Goal: Find specific page/section: Find specific page/section

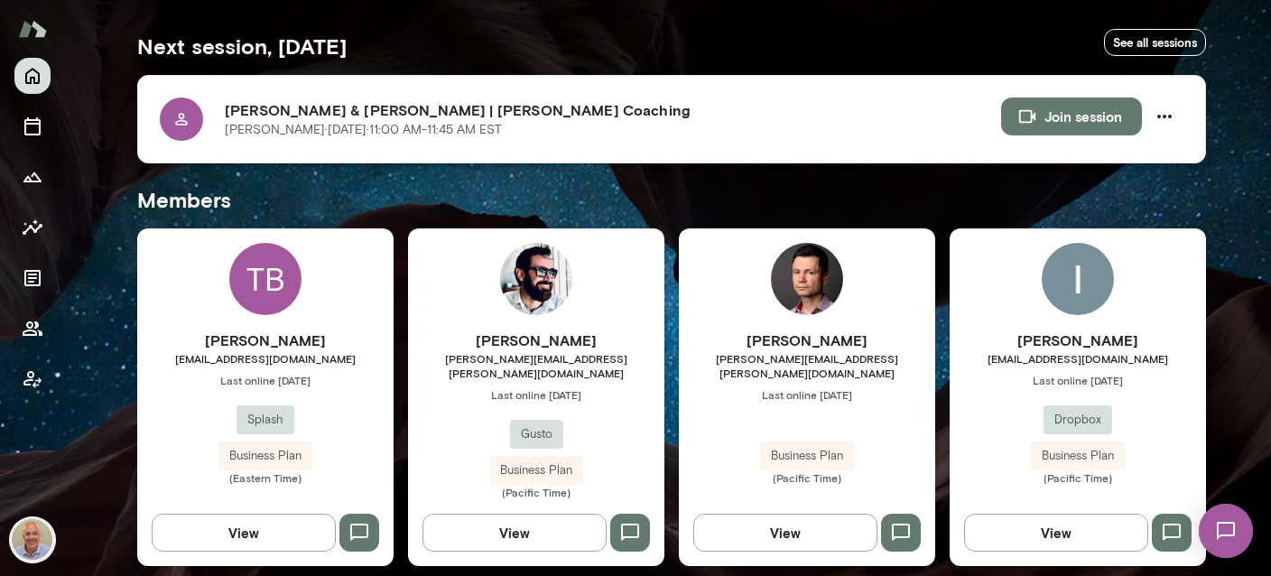
scroll to position [536, 0]
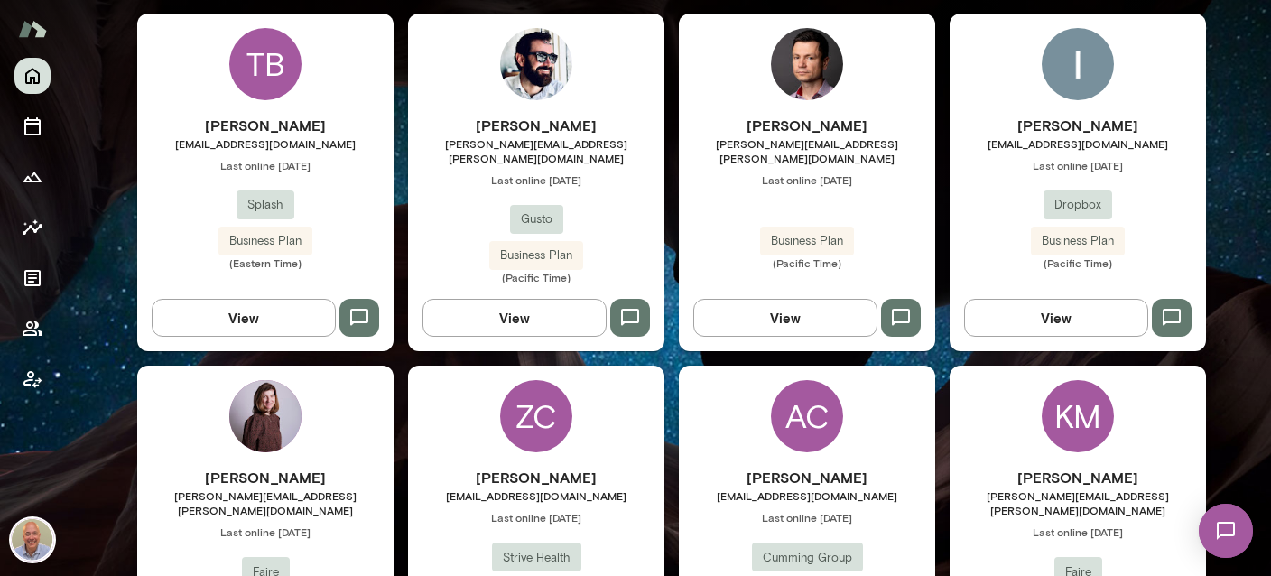
click at [271, 58] on div "TB" at bounding box center [265, 64] width 72 height 72
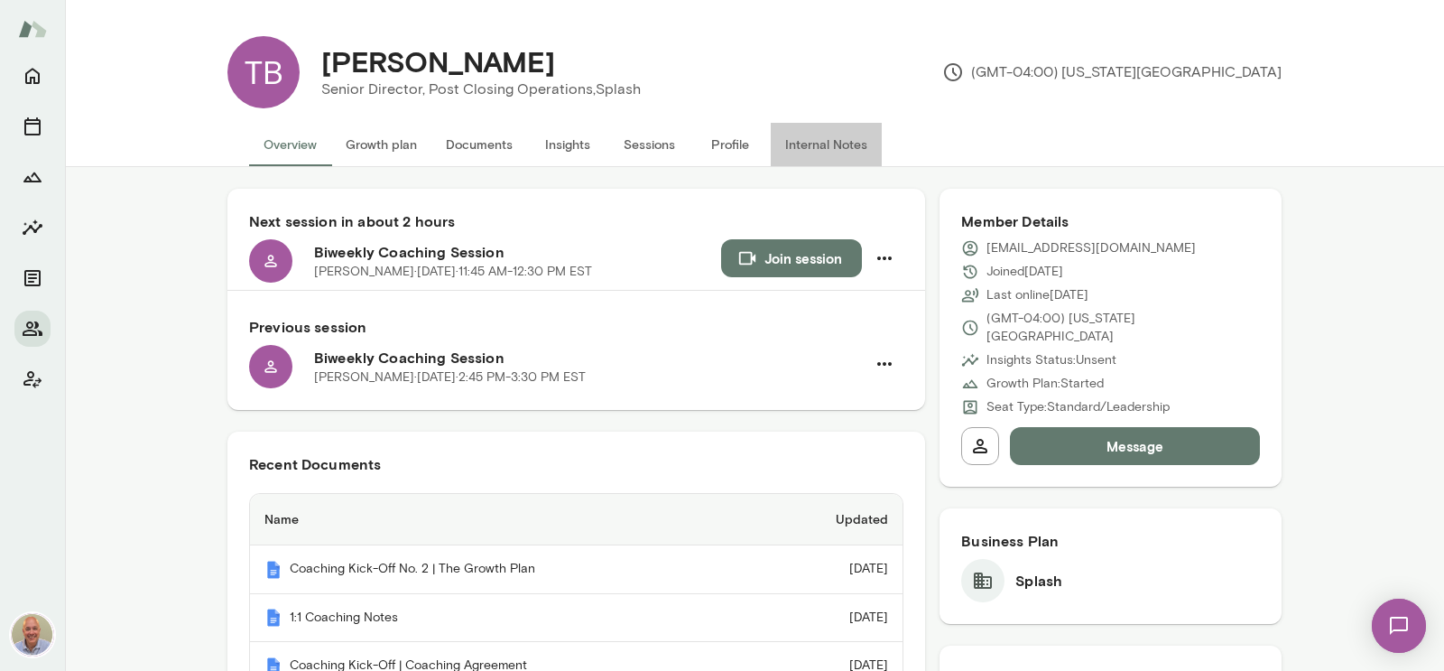
click at [813, 149] on button "Internal Notes" at bounding box center [826, 144] width 111 height 43
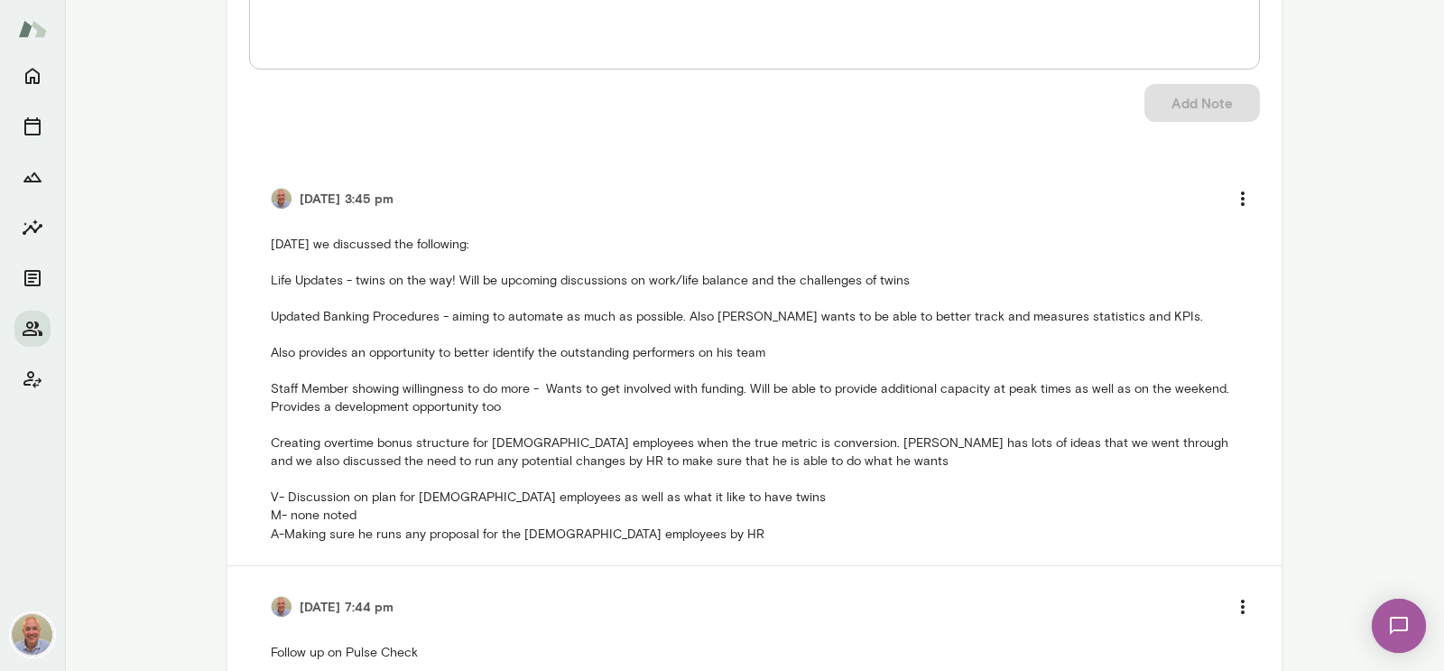
scroll to position [311, 0]
click at [28, 273] on icon "Documents" at bounding box center [33, 278] width 22 height 22
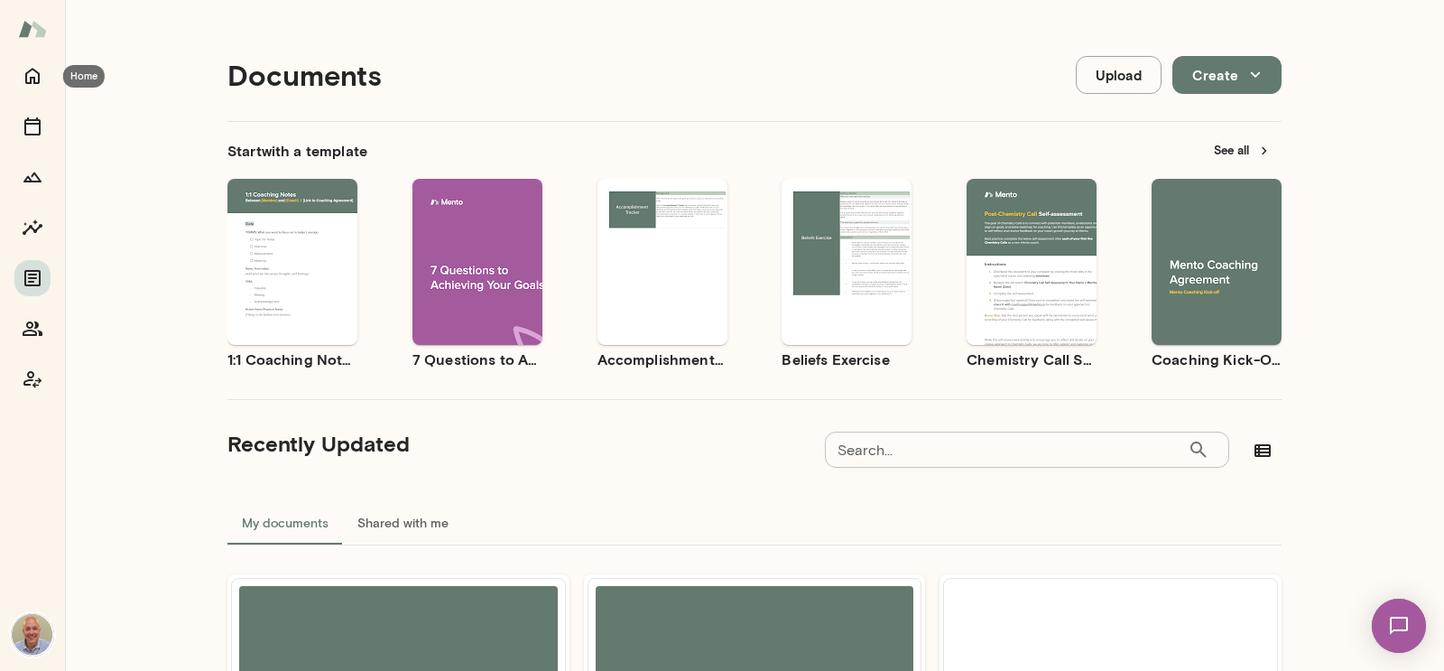
click at [3, 83] on div at bounding box center [32, 364] width 65 height 613
click at [32, 79] on icon "Home" at bounding box center [32, 77] width 14 height 16
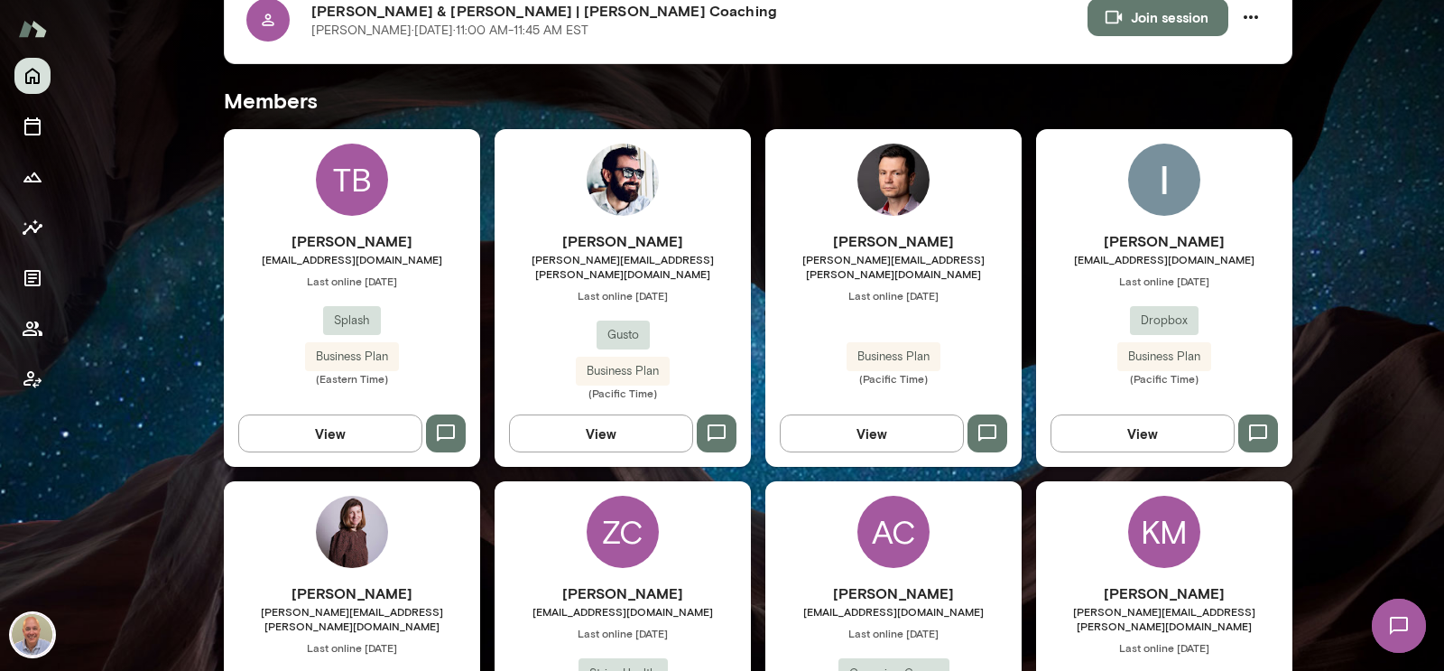
scroll to position [415, 0]
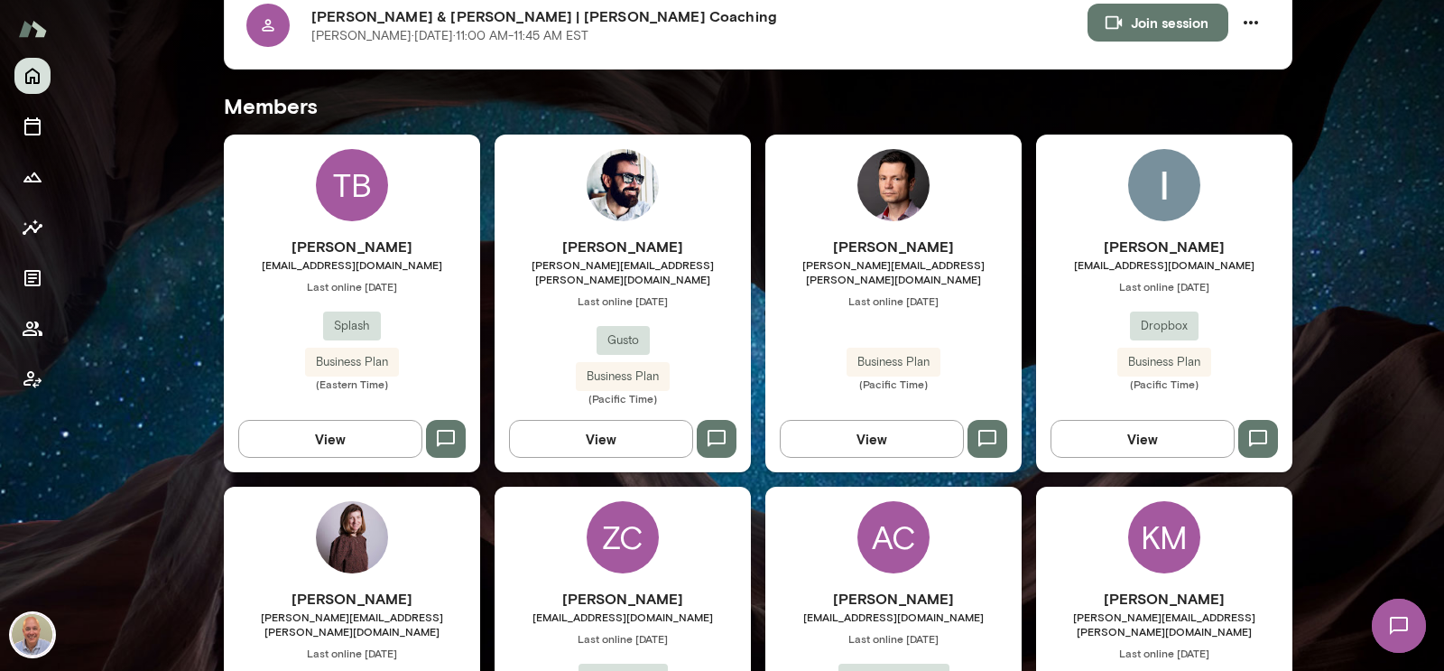
click at [421, 186] on div "TB [PERSON_NAME] [EMAIL_ADDRESS][DOMAIN_NAME] Last online [DATE] Splash Busines…" at bounding box center [352, 303] width 256 height 338
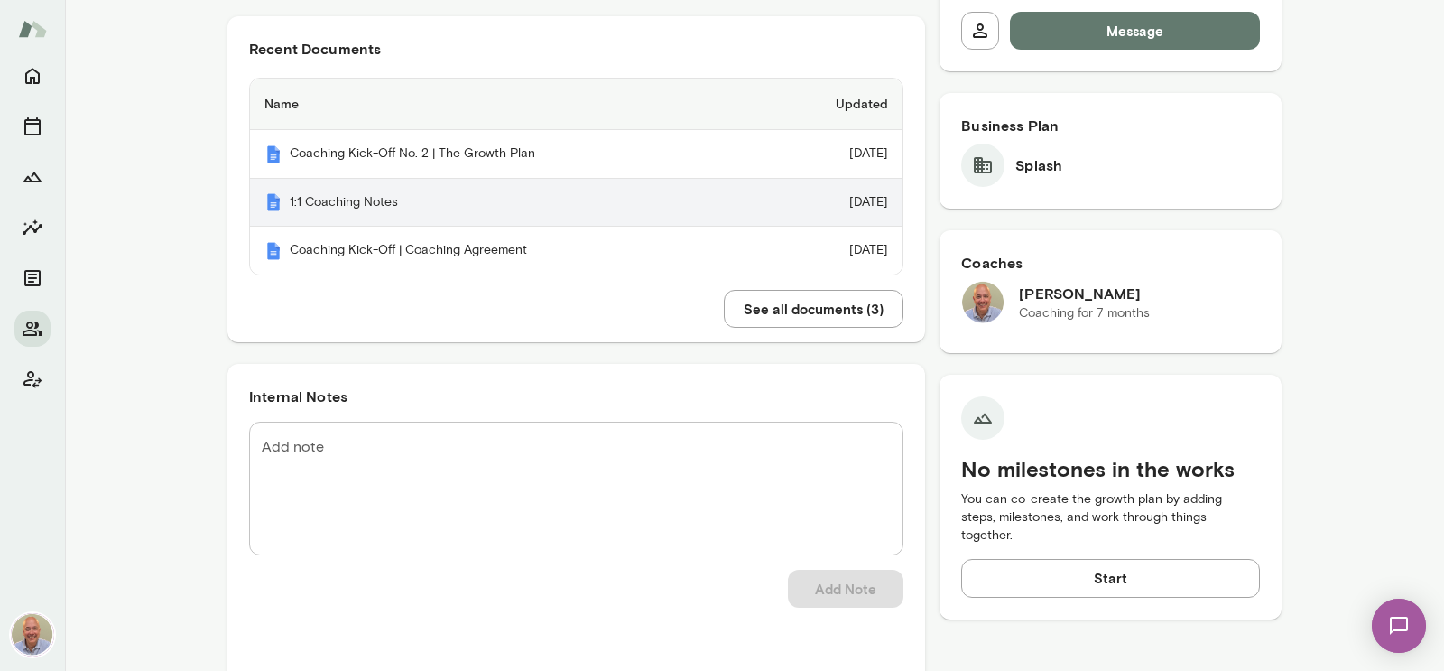
click at [401, 208] on th "1:1 Coaching Notes" at bounding box center [507, 203] width 514 height 49
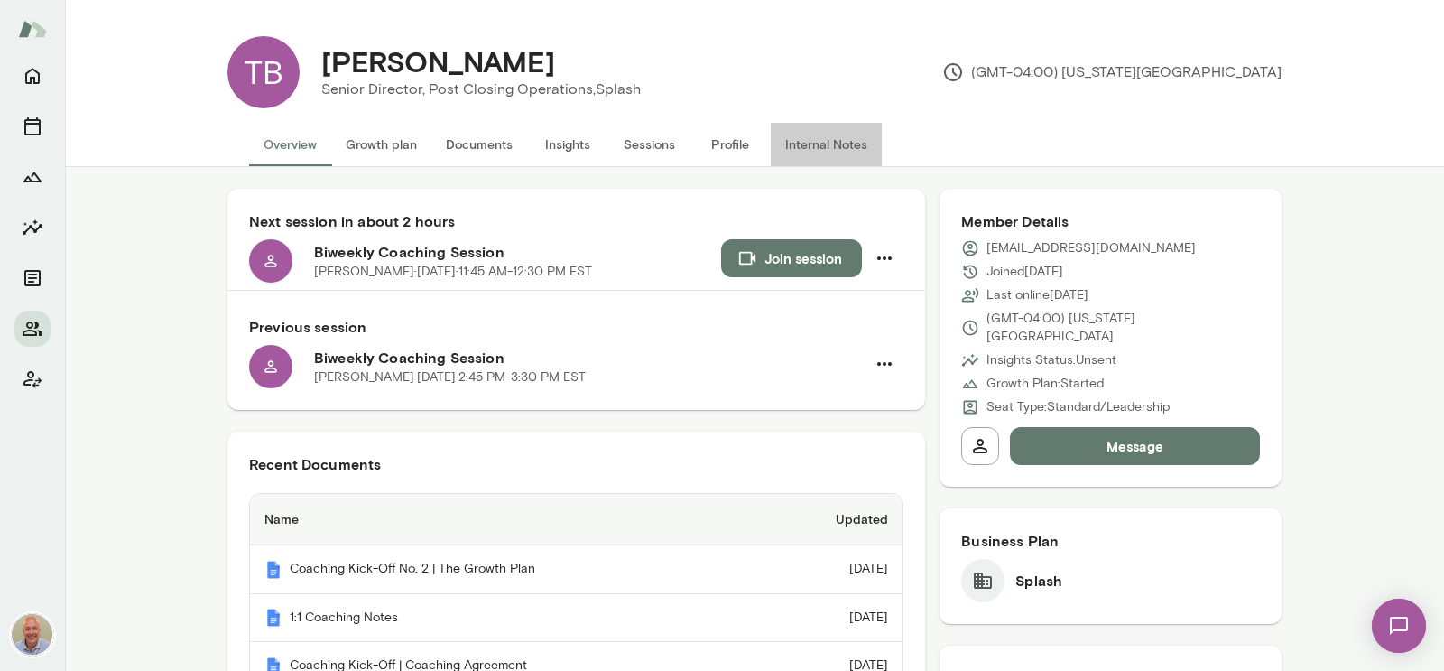
click at [801, 143] on button "Internal Notes" at bounding box center [826, 144] width 111 height 43
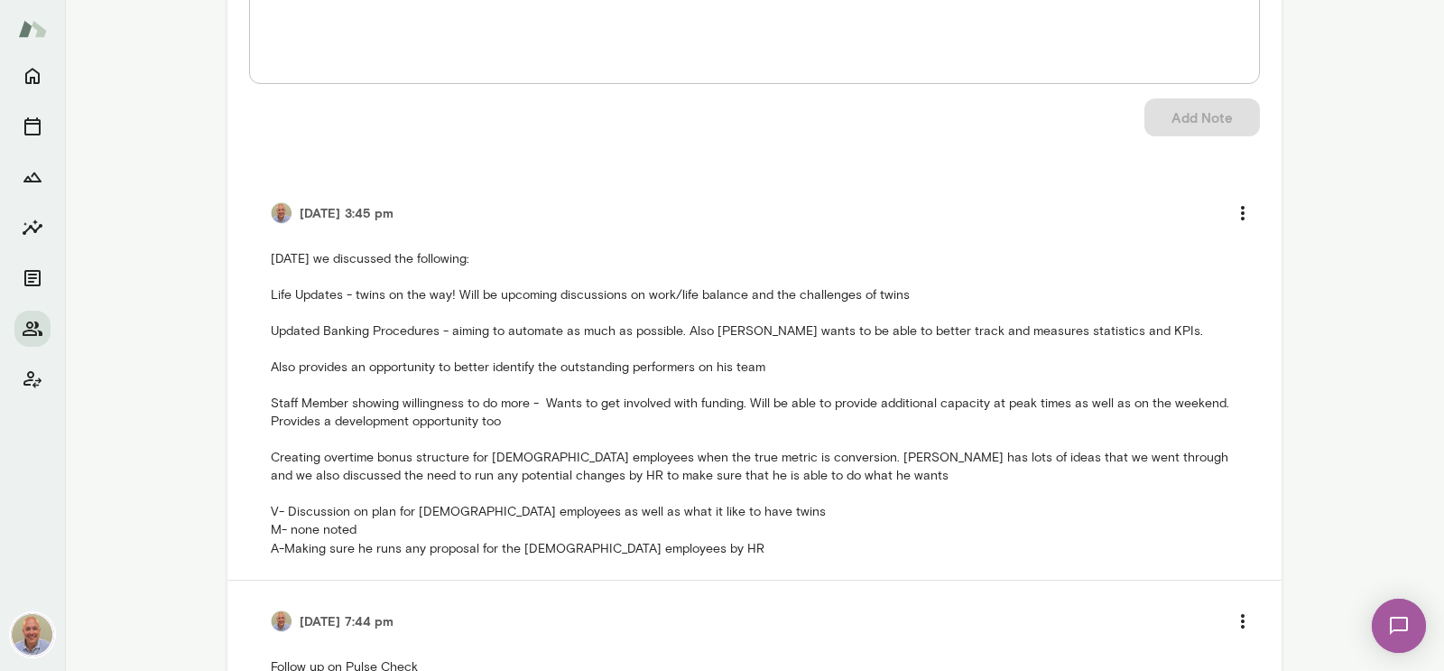
scroll to position [311, 0]
